Goal: Task Accomplishment & Management: Manage account settings

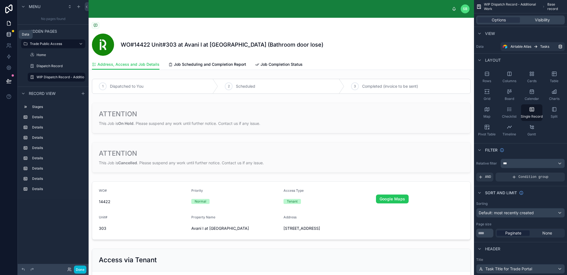
click at [7, 36] on icon at bounding box center [9, 35] width 6 height 6
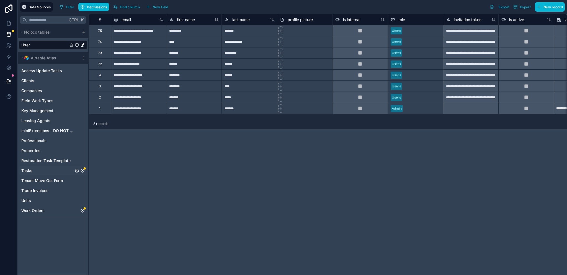
click at [85, 170] on div "Tasks" at bounding box center [53, 170] width 68 height 9
click at [83, 171] on icon "Tasks" at bounding box center [83, 170] width 0 height 1
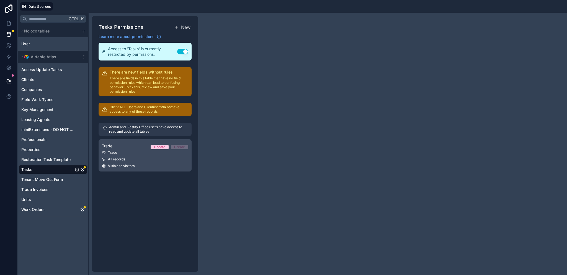
click at [147, 147] on div "Trade Update Create" at bounding box center [145, 145] width 86 height 7
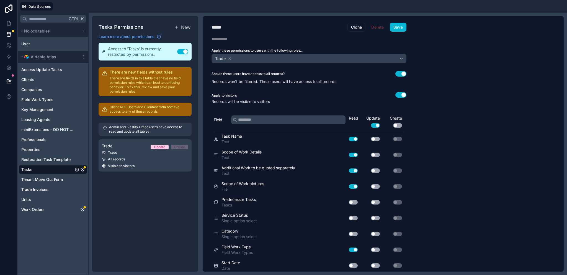
click at [84, 57] on icon "scrollable content" at bounding box center [84, 57] width 0 height 0
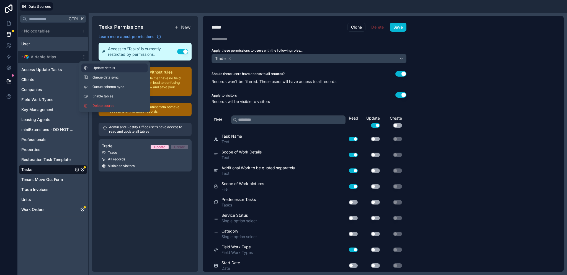
click at [96, 69] on span "Update details" at bounding box center [119, 68] width 53 height 4
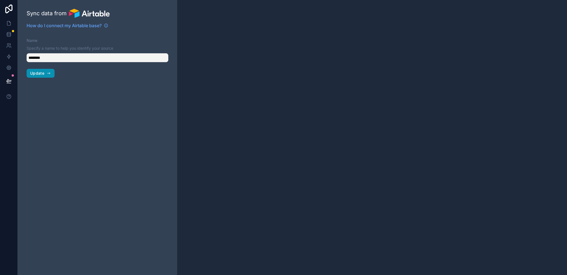
type input "**********"
click at [39, 74] on span "Update" at bounding box center [37, 73] width 14 height 5
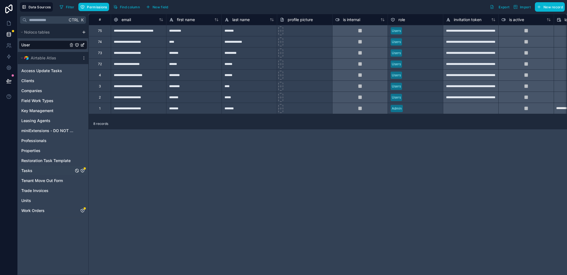
click at [82, 169] on icon "Tasks" at bounding box center [82, 170] width 4 height 4
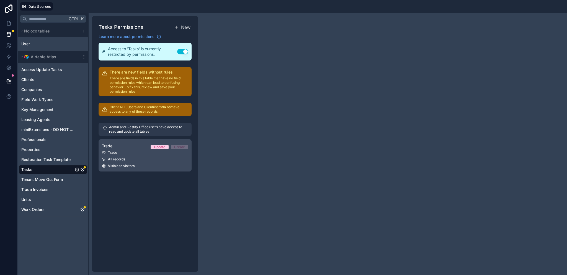
click at [121, 154] on div "Trade" at bounding box center [145, 152] width 86 height 4
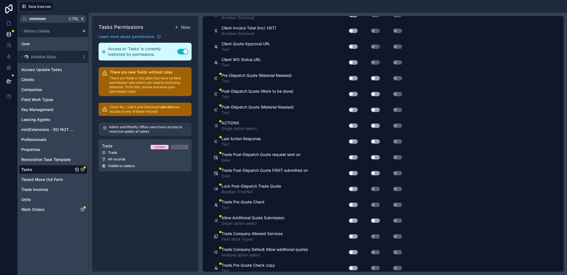
scroll to position [2355, 0]
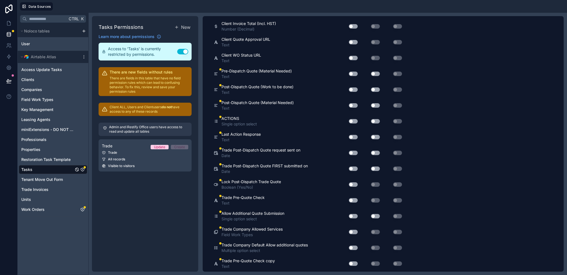
click at [356, 71] on button "Use setting" at bounding box center [353, 73] width 9 height 4
click at [355, 87] on button "Use setting" at bounding box center [353, 89] width 9 height 4
click at [357, 103] on button "Use setting" at bounding box center [353, 105] width 9 height 4
click at [378, 71] on button "Use setting" at bounding box center [375, 73] width 9 height 4
click at [375, 87] on button "Use setting" at bounding box center [375, 89] width 9 height 4
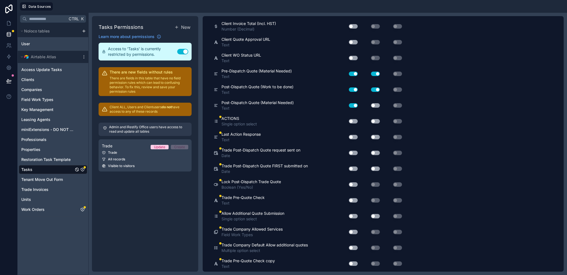
click at [376, 103] on button "Use setting" at bounding box center [375, 105] width 9 height 4
click at [355, 119] on button "Use setting" at bounding box center [353, 121] width 9 height 4
click at [354, 135] on button "Use setting" at bounding box center [353, 137] width 9 height 4
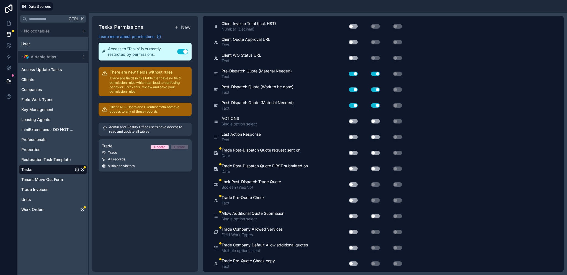
click at [353, 150] on button "Use setting" at bounding box center [353, 152] width 9 height 4
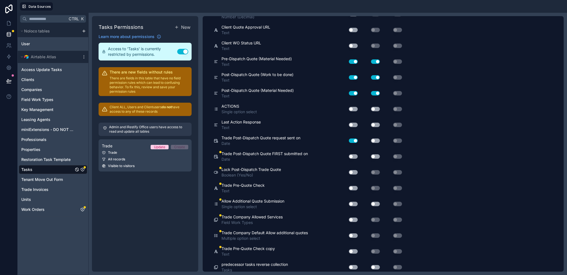
scroll to position [2377, 0]
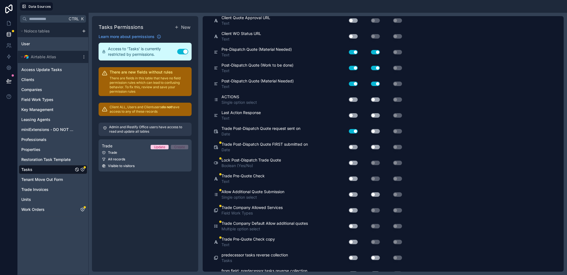
click at [353, 145] on button "Use setting" at bounding box center [353, 147] width 9 height 4
click at [351, 160] on button "Use setting" at bounding box center [353, 162] width 9 height 4
click at [355, 176] on button "Use setting" at bounding box center [353, 178] width 9 height 4
click at [353, 176] on button "Use setting" at bounding box center [353, 178] width 9 height 4
click at [353, 192] on button "Use setting" at bounding box center [353, 194] width 9 height 4
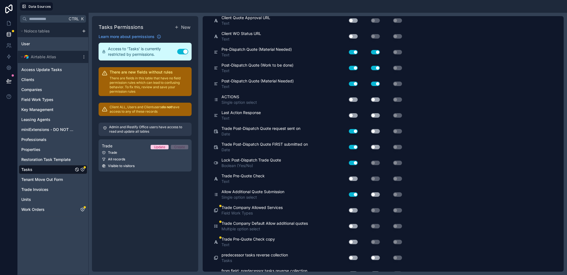
click at [355, 192] on button "Use setting" at bounding box center [353, 194] width 9 height 4
click at [354, 208] on button "Use setting" at bounding box center [353, 210] width 9 height 4
click at [355, 224] on button "Use setting" at bounding box center [353, 226] width 9 height 4
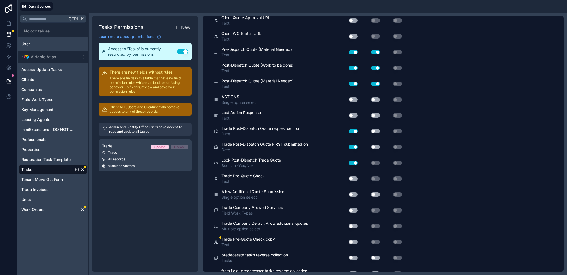
click at [354, 239] on button "Use setting" at bounding box center [353, 241] width 9 height 4
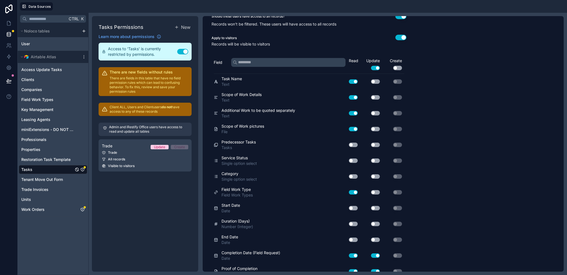
scroll to position [0, 0]
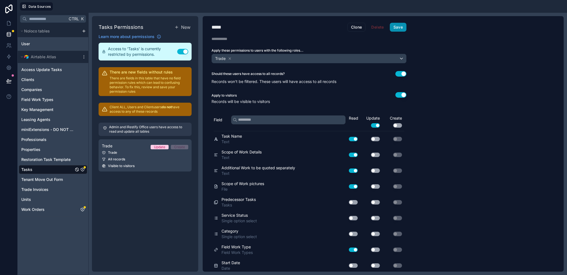
click at [397, 26] on button "Save" at bounding box center [398, 27] width 17 height 9
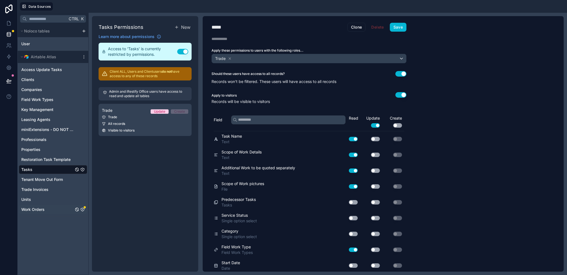
click at [82, 209] on icon "Work Orders" at bounding box center [82, 209] width 4 height 4
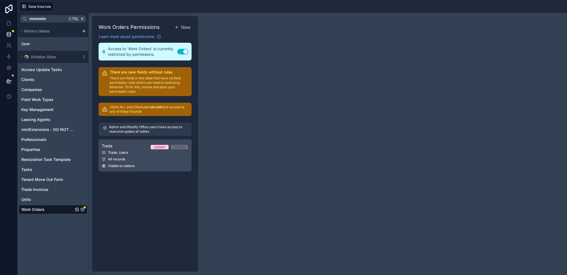
click at [135, 157] on div "All records" at bounding box center [145, 159] width 86 height 4
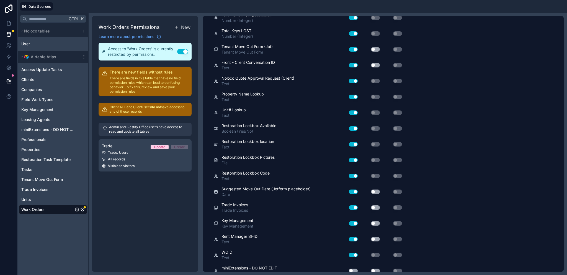
scroll to position [1086, 0]
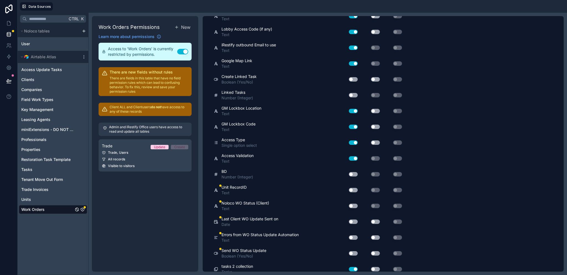
click at [352, 188] on button "Use setting" at bounding box center [353, 190] width 9 height 4
click at [353, 188] on button "Use setting" at bounding box center [353, 190] width 9 height 4
click at [355, 203] on button "Use setting" at bounding box center [353, 205] width 9 height 4
click at [355, 219] on button "Use setting" at bounding box center [353, 221] width 9 height 4
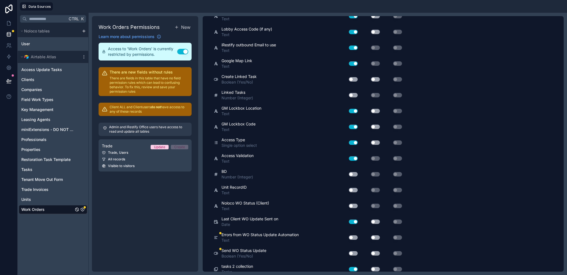
click at [355, 219] on button "Use setting" at bounding box center [353, 221] width 9 height 4
click at [353, 235] on button "Use setting" at bounding box center [353, 237] width 9 height 4
click at [354, 235] on button "Use setting" at bounding box center [353, 237] width 9 height 4
click at [354, 251] on button "Use setting" at bounding box center [353, 253] width 9 height 4
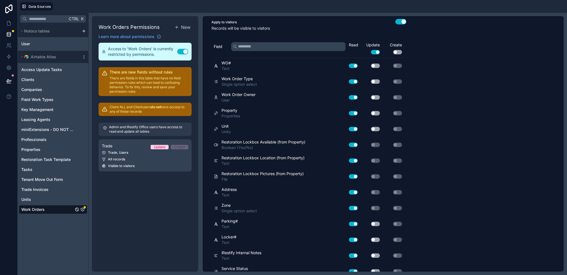
scroll to position [0, 0]
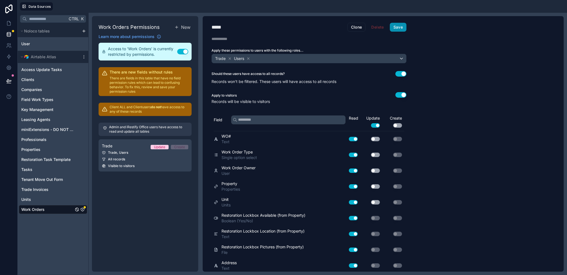
click at [400, 28] on button "Save" at bounding box center [398, 27] width 17 height 9
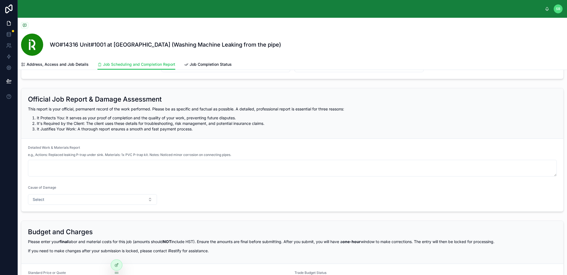
scroll to position [72, 0]
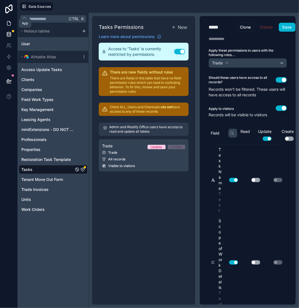
click at [6, 23] on icon at bounding box center [9, 24] width 6 height 6
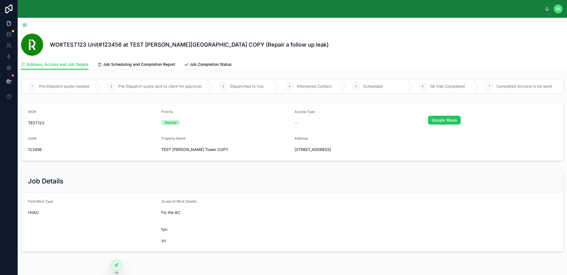
click at [202, 20] on div "WO#TEST123 Unit#123456 at TEST [PERSON_NAME][GEOGRAPHIC_DATA] COPY (Repair a fo…" at bounding box center [292, 38] width 543 height 41
click at [119, 262] on icon at bounding box center [116, 264] width 4 height 4
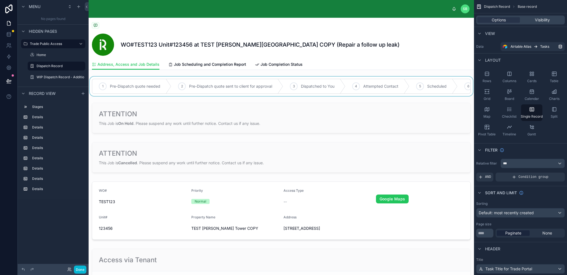
click at [155, 86] on div at bounding box center [282, 85] width 386 height 19
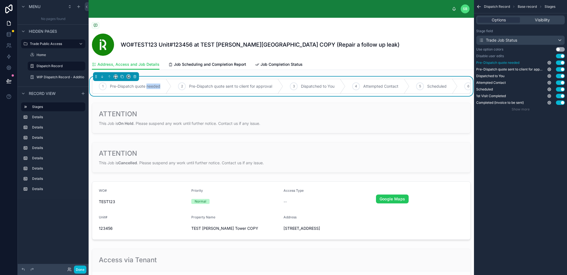
click at [561, 62] on button "Use setting" at bounding box center [560, 62] width 9 height 4
click at [562, 69] on button "Use setting" at bounding box center [560, 69] width 9 height 4
click at [562, 83] on button "Use setting" at bounding box center [560, 82] width 9 height 4
click at [562, 96] on button "Use setting" at bounding box center [560, 96] width 9 height 4
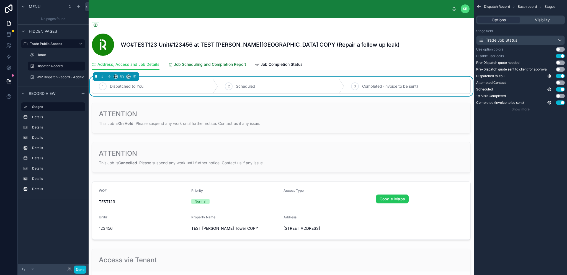
click at [225, 63] on span "Job Scheduling and Completion Report" at bounding box center [210, 65] width 72 height 6
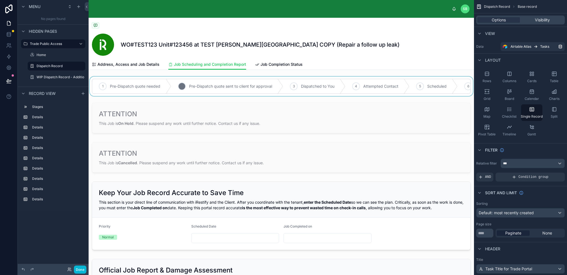
click at [213, 90] on div at bounding box center [282, 85] width 386 height 19
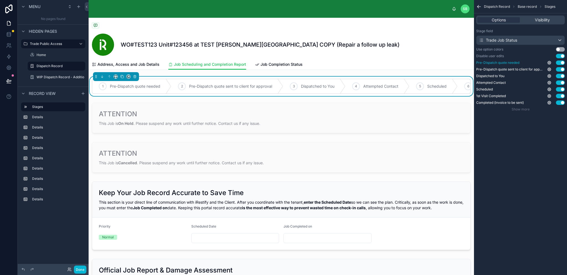
click at [562, 63] on button "Use setting" at bounding box center [560, 62] width 9 height 4
click at [563, 69] on button "Use setting" at bounding box center [560, 69] width 9 height 4
click at [561, 82] on button "Use setting" at bounding box center [560, 82] width 9 height 4
click at [561, 96] on button "Use setting" at bounding box center [560, 96] width 9 height 4
click at [275, 66] on span "Job Completion Status" at bounding box center [282, 65] width 42 height 6
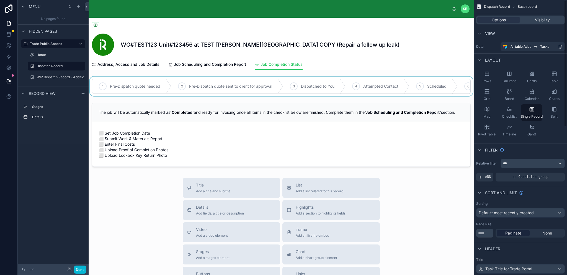
click at [309, 90] on div at bounding box center [282, 85] width 386 height 19
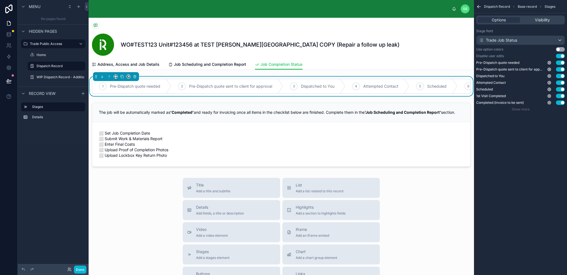
click at [562, 56] on button "Use setting" at bounding box center [560, 56] width 9 height 4
click at [563, 56] on button "Use setting" at bounding box center [560, 56] width 9 height 4
click at [562, 63] on button "Use setting" at bounding box center [560, 62] width 9 height 4
click at [563, 69] on button "Use setting" at bounding box center [560, 69] width 9 height 4
click at [561, 84] on button "Use setting" at bounding box center [560, 82] width 9 height 4
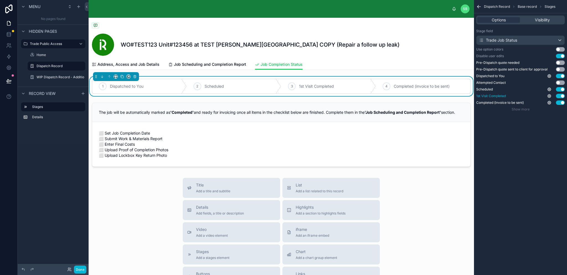
click at [561, 95] on button "Use setting" at bounding box center [560, 96] width 9 height 4
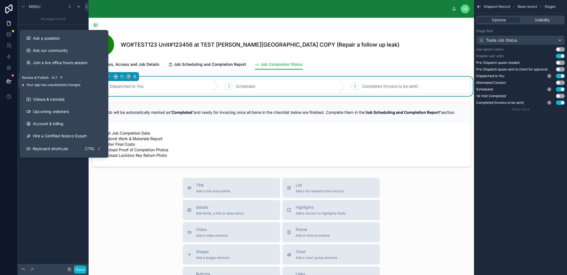
click at [9, 82] on icon at bounding box center [9, 81] width 6 height 6
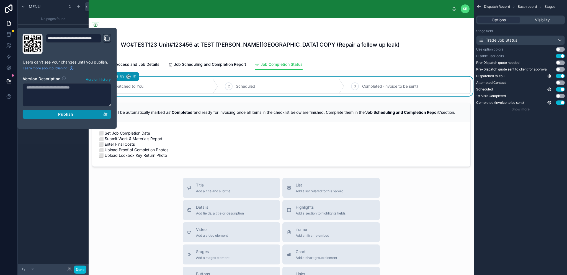
click at [68, 113] on span "Publish" at bounding box center [65, 114] width 15 height 5
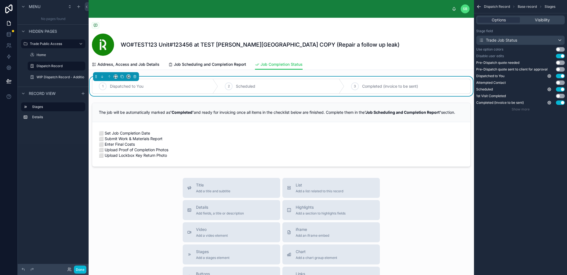
click at [149, 29] on div at bounding box center [281, 25] width 379 height 7
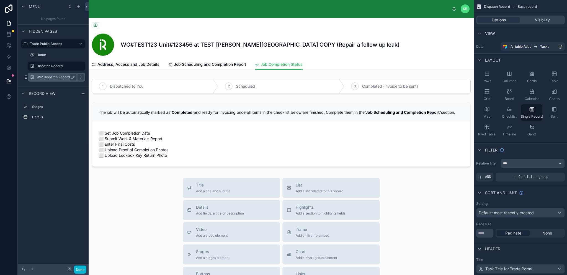
click at [58, 79] on div "WIP Dispatch Record - Additional Work" at bounding box center [57, 77] width 40 height 7
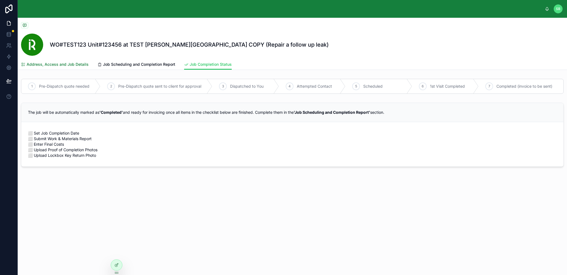
click at [62, 65] on span "Address, Access and Job Details" at bounding box center [58, 65] width 62 height 6
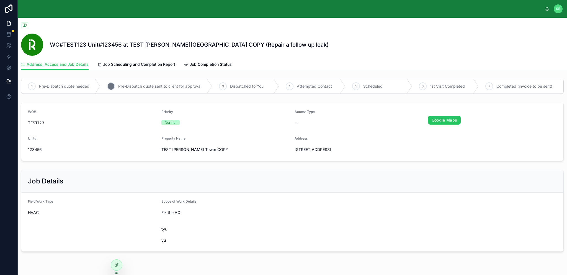
click at [191, 84] on span "Pre-Dispatch quote sent to client for approval" at bounding box center [159, 86] width 83 height 6
click at [118, 263] on icon at bounding box center [117, 264] width 2 height 2
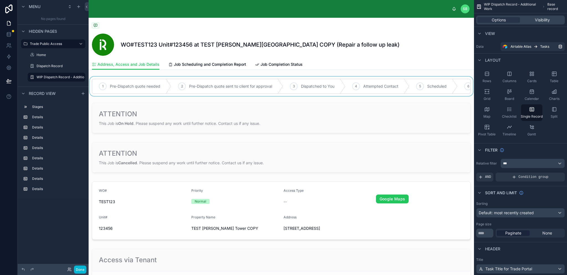
click at [209, 84] on div at bounding box center [282, 85] width 386 height 19
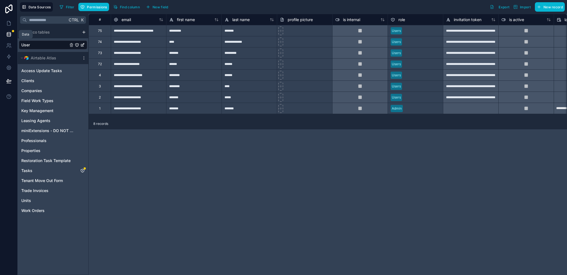
click at [9, 35] on icon at bounding box center [9, 35] width 6 height 6
click at [84, 58] on icon "scrollable content" at bounding box center [84, 58] width 4 height 4
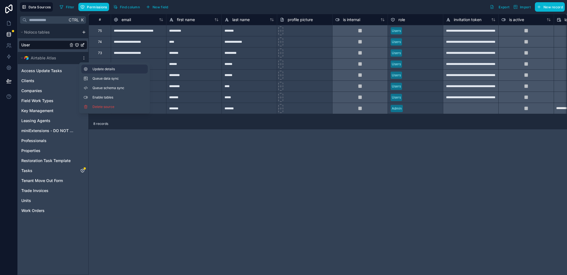
click at [97, 71] on span "Update details" at bounding box center [119, 69] width 53 height 4
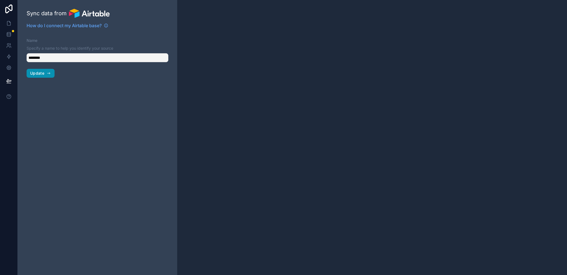
type input "**********"
click at [41, 73] on span "Update" at bounding box center [37, 73] width 14 height 5
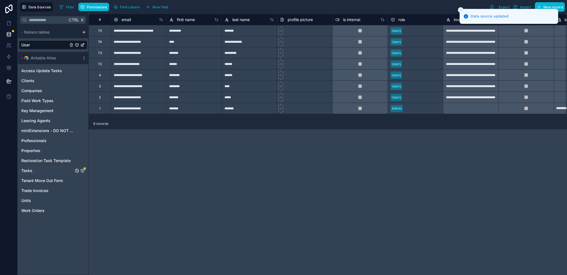
click at [83, 170] on icon "Tasks" at bounding box center [82, 170] width 4 height 4
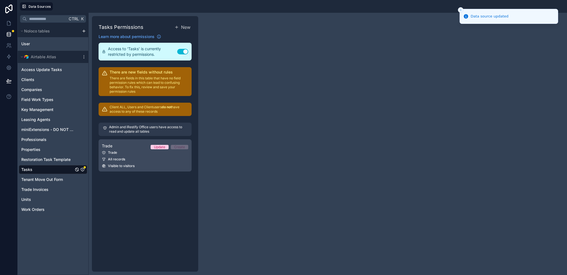
click at [128, 148] on div "Trade Update Create" at bounding box center [145, 145] width 86 height 7
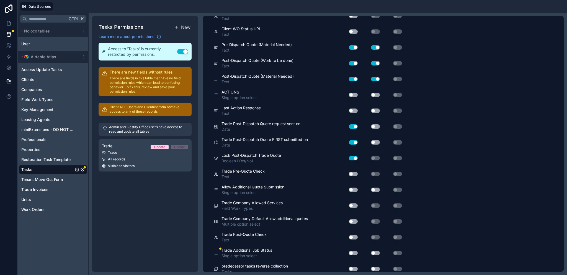
scroll to position [2377, 0]
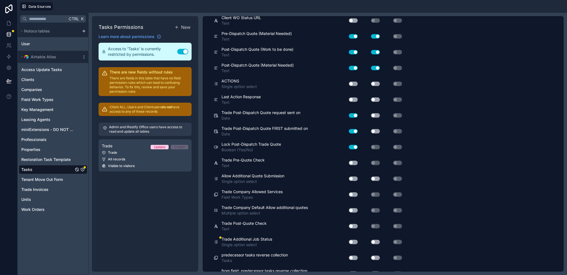
click at [353, 239] on button "Use setting" at bounding box center [353, 241] width 9 height 4
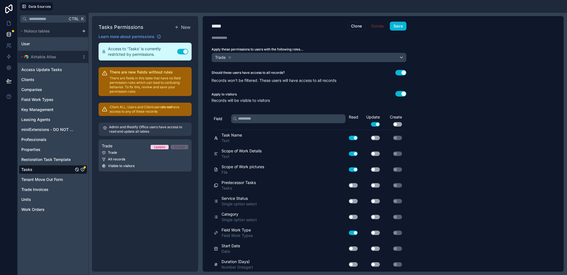
scroll to position [0, 0]
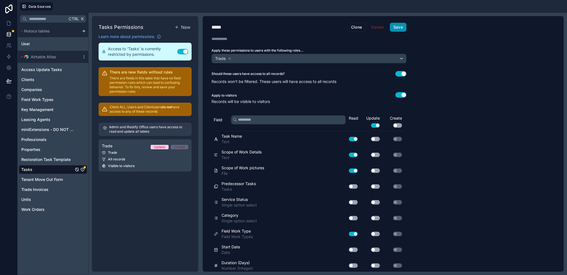
click at [400, 26] on button "Save" at bounding box center [398, 27] width 17 height 9
